Goal: Navigation & Orientation: Go to known website

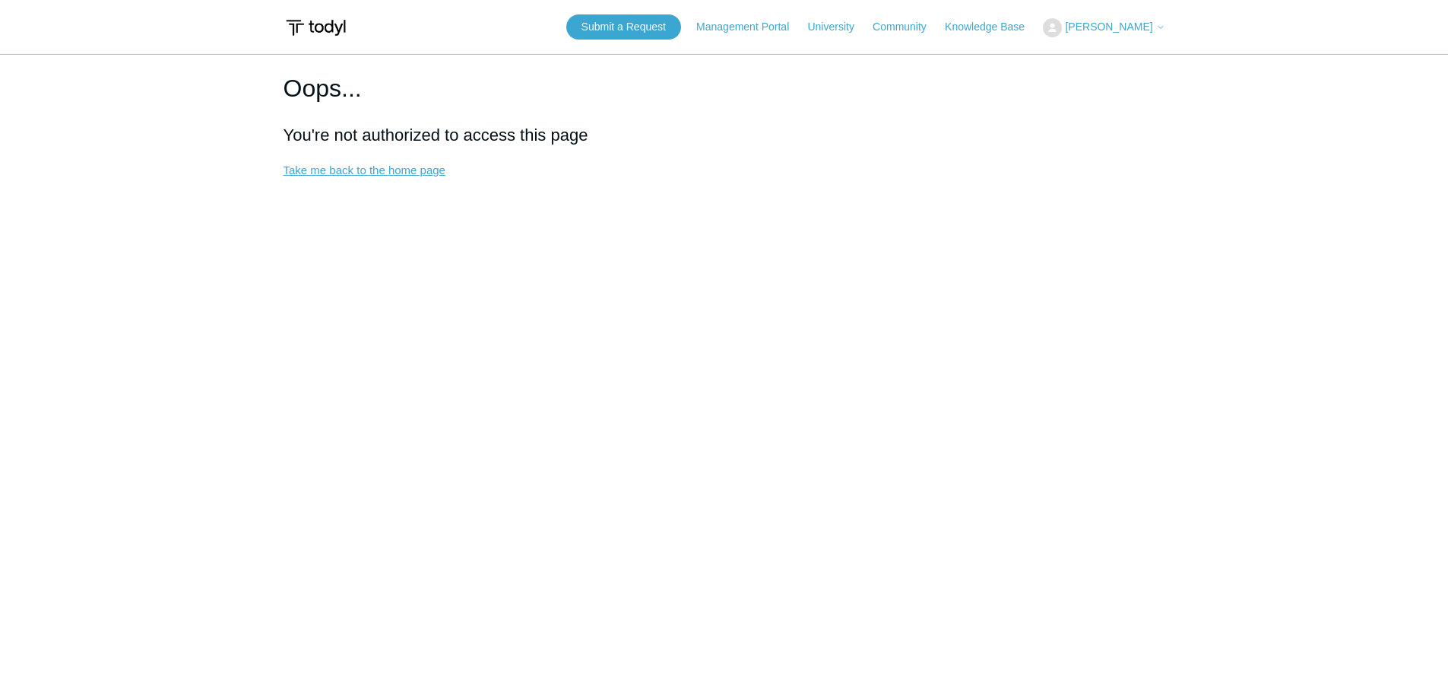
click at [358, 175] on link "Take me back to the home page" at bounding box center [365, 169] width 162 height 13
